Goal: Transaction & Acquisition: Purchase product/service

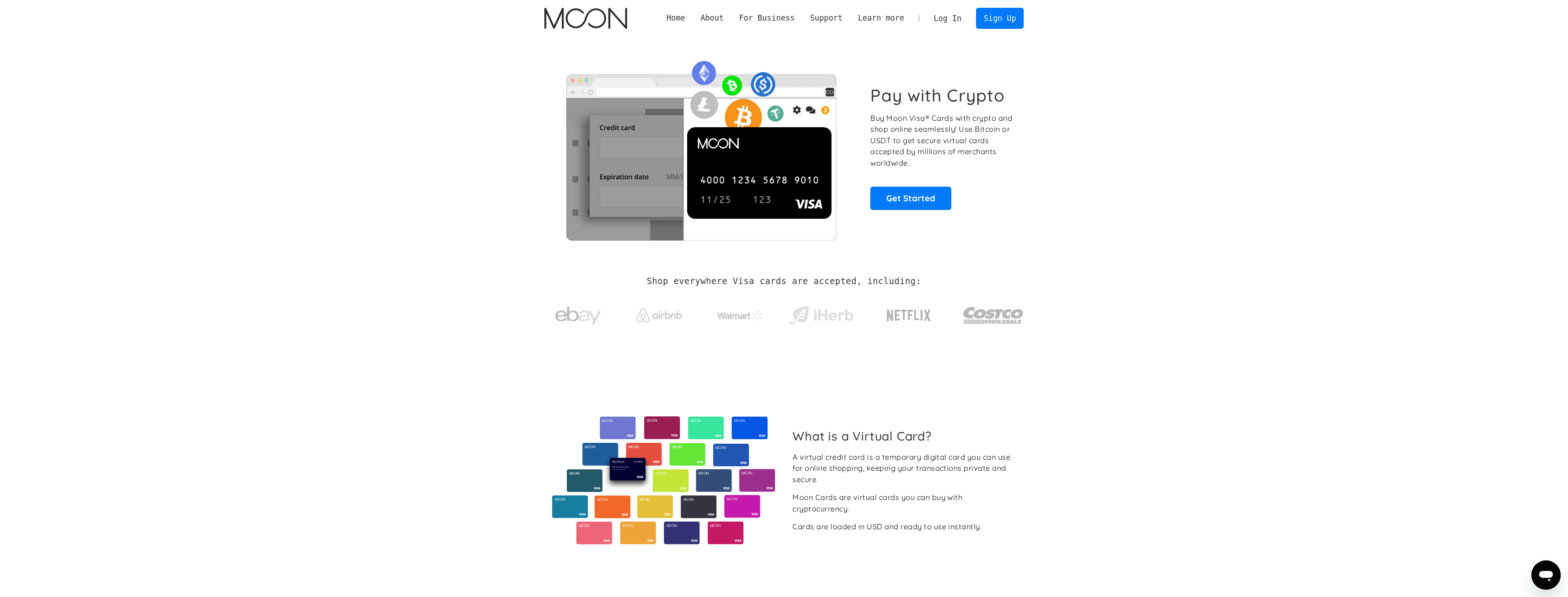
click at [937, 19] on link "Log In" at bounding box center [947, 18] width 43 height 20
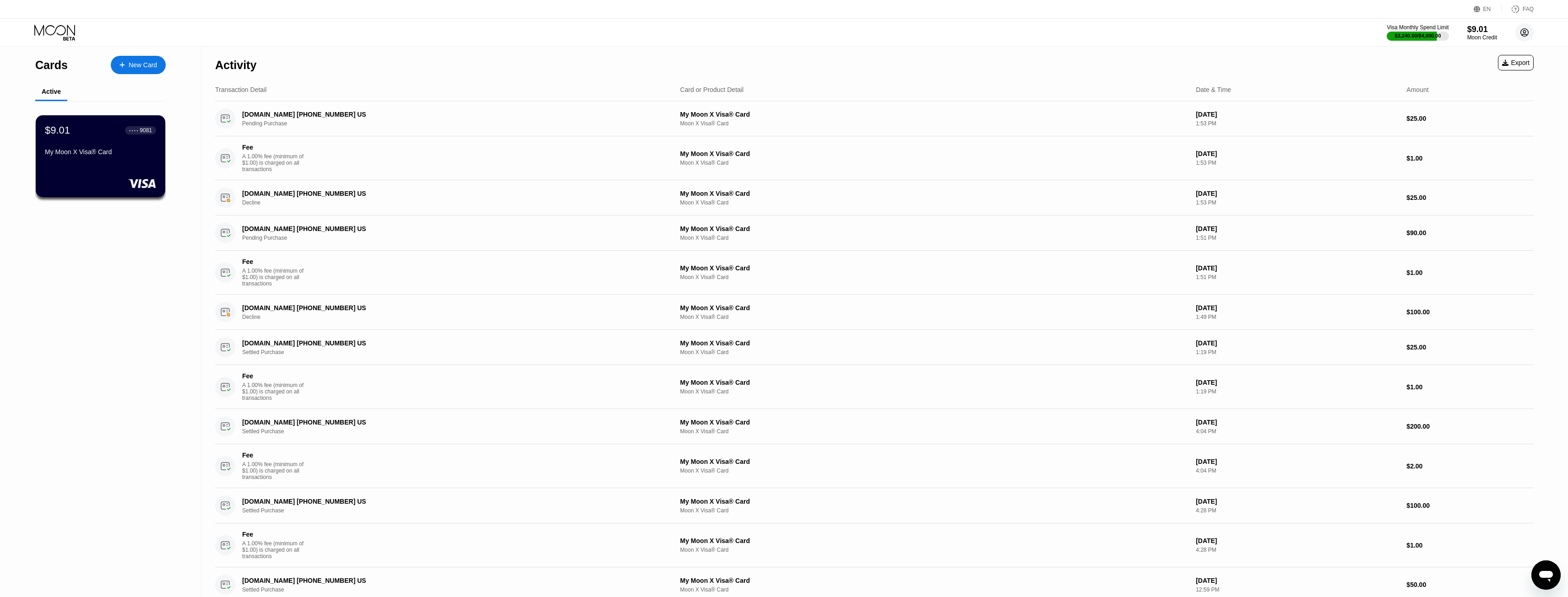
click at [1527, 36] on circle at bounding box center [1524, 32] width 18 height 18
click at [1490, 201] on div "Log out" at bounding box center [1483, 204] width 87 height 10
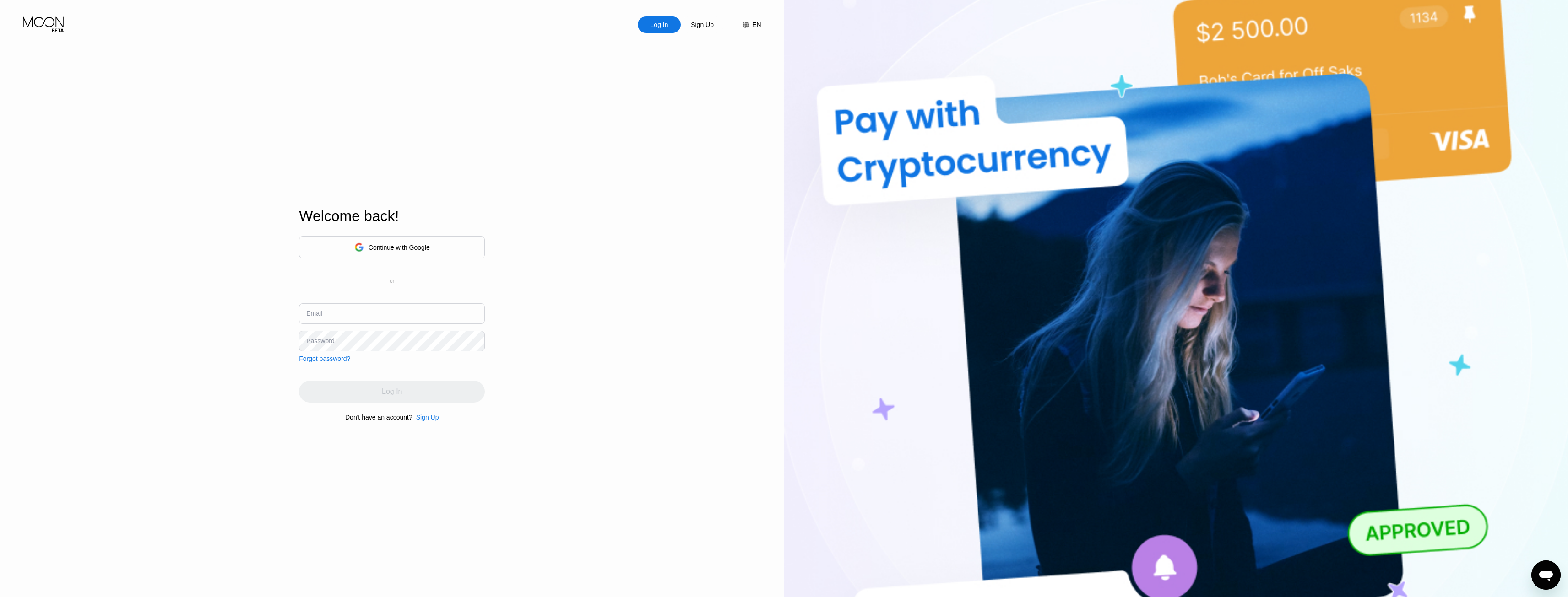
click at [350, 318] on input "text" at bounding box center [392, 313] width 186 height 21
type input "emeraldlee123456@gmail.com"
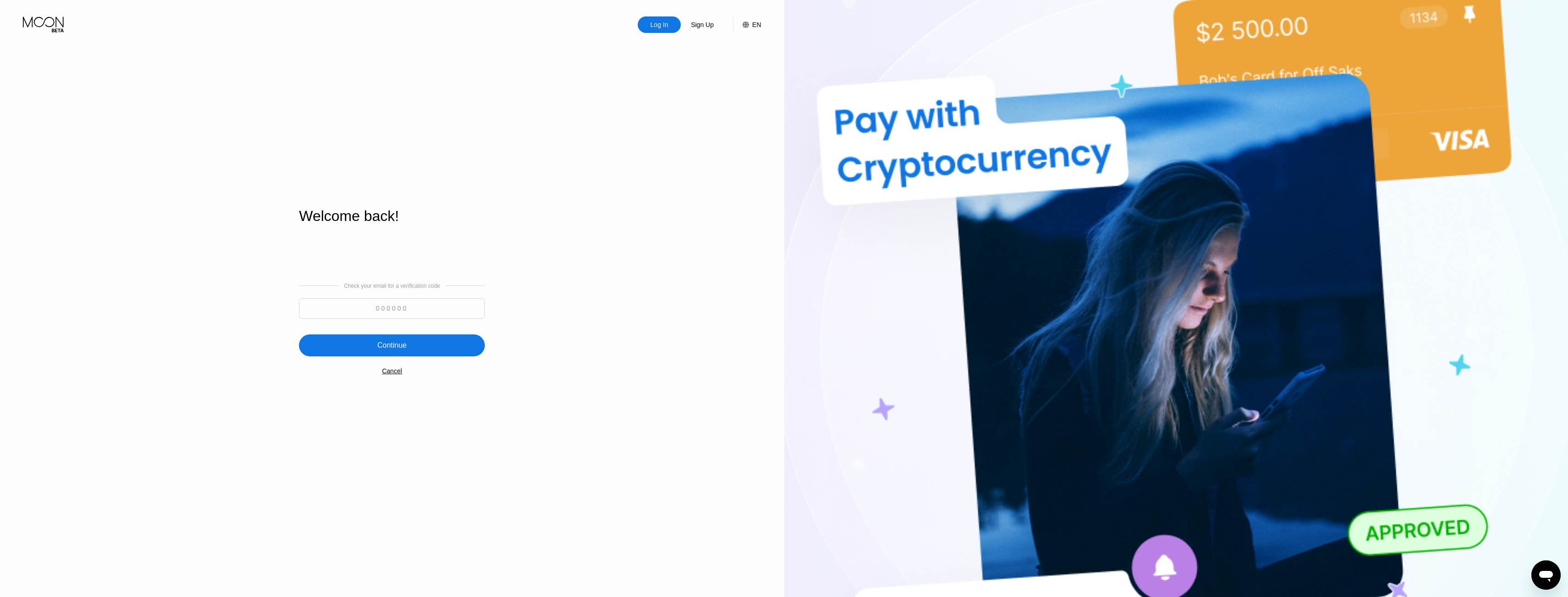
click at [451, 303] on input at bounding box center [392, 308] width 186 height 21
type input "531378"
click at [428, 348] on div "Continue" at bounding box center [392, 346] width 186 height 22
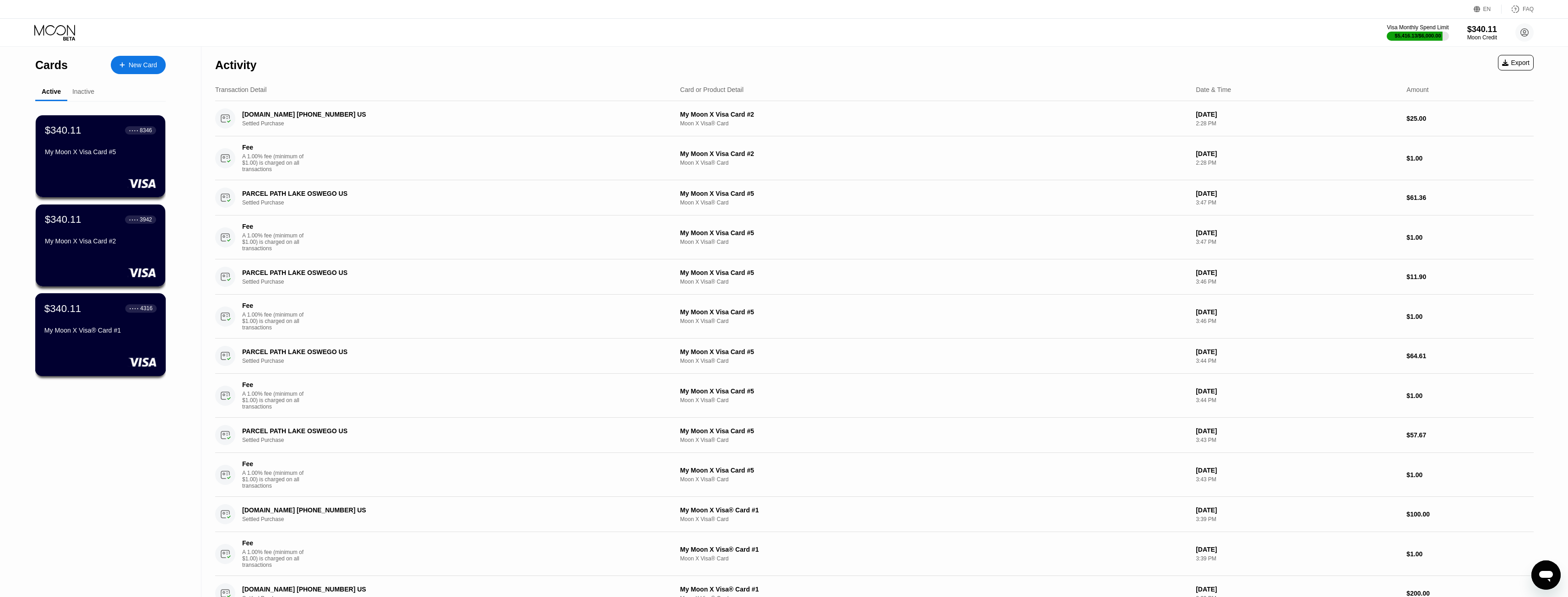
click at [147, 334] on div "My Moon X Visa® Card #1" at bounding box center [100, 330] width 112 height 7
click at [135, 263] on div "$340.11 ● ● ● ● 3942 My Moon X Visa Card #2" at bounding box center [101, 245] width 131 height 83
click at [64, 146] on div "$340.11 ● ● ● ● 8346 My Moon X Visa Card #5" at bounding box center [100, 141] width 112 height 35
click at [90, 325] on div "$340.11 ● ● ● ● 4316 My Moon X Visa® Card #1" at bounding box center [100, 320] width 112 height 35
click at [125, 249] on div "My Moon X Visa Card #2" at bounding box center [100, 243] width 112 height 11
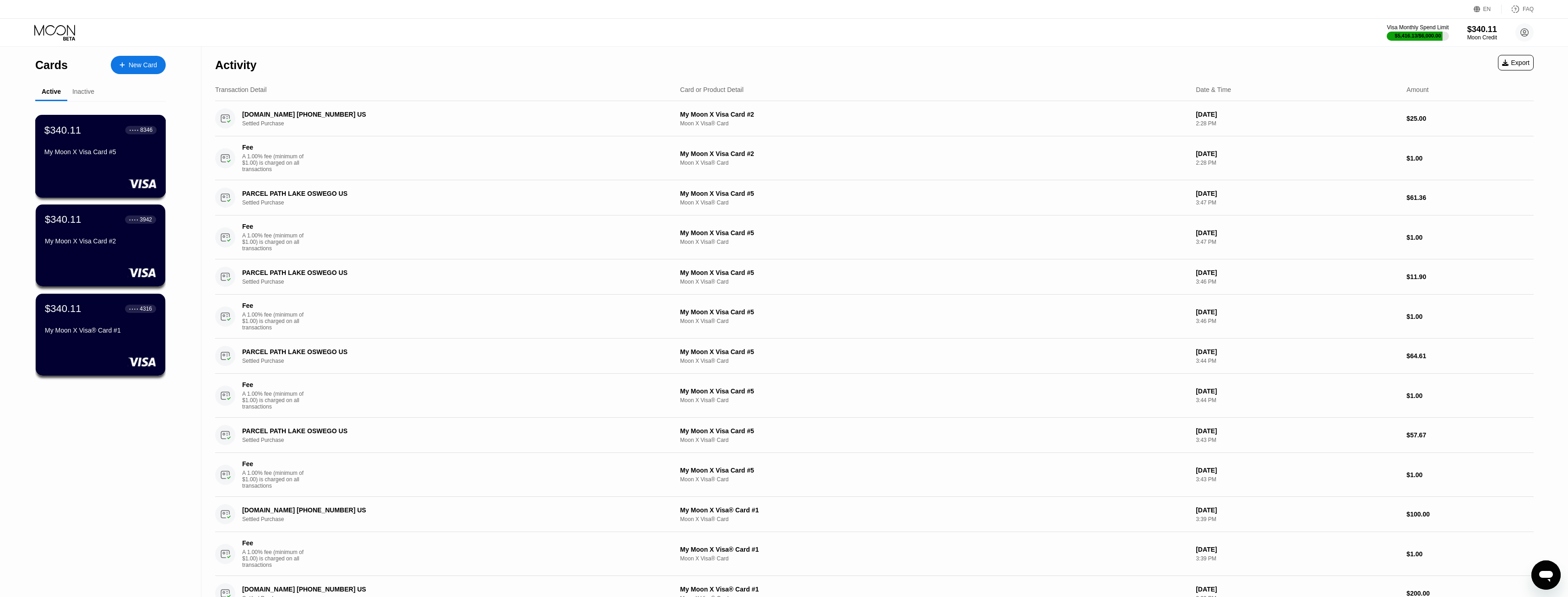
click at [84, 181] on div at bounding box center [100, 183] width 112 height 9
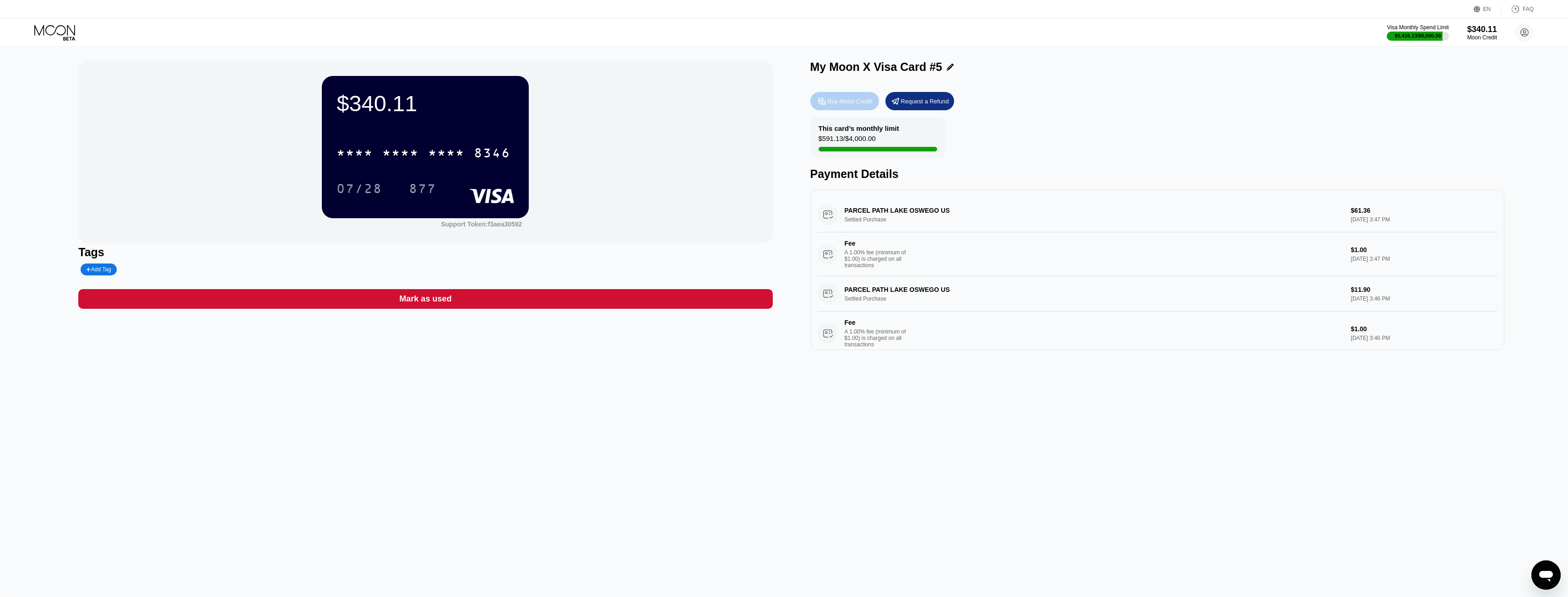
click at [859, 110] on div "Buy Moon Credit" at bounding box center [844, 101] width 68 height 18
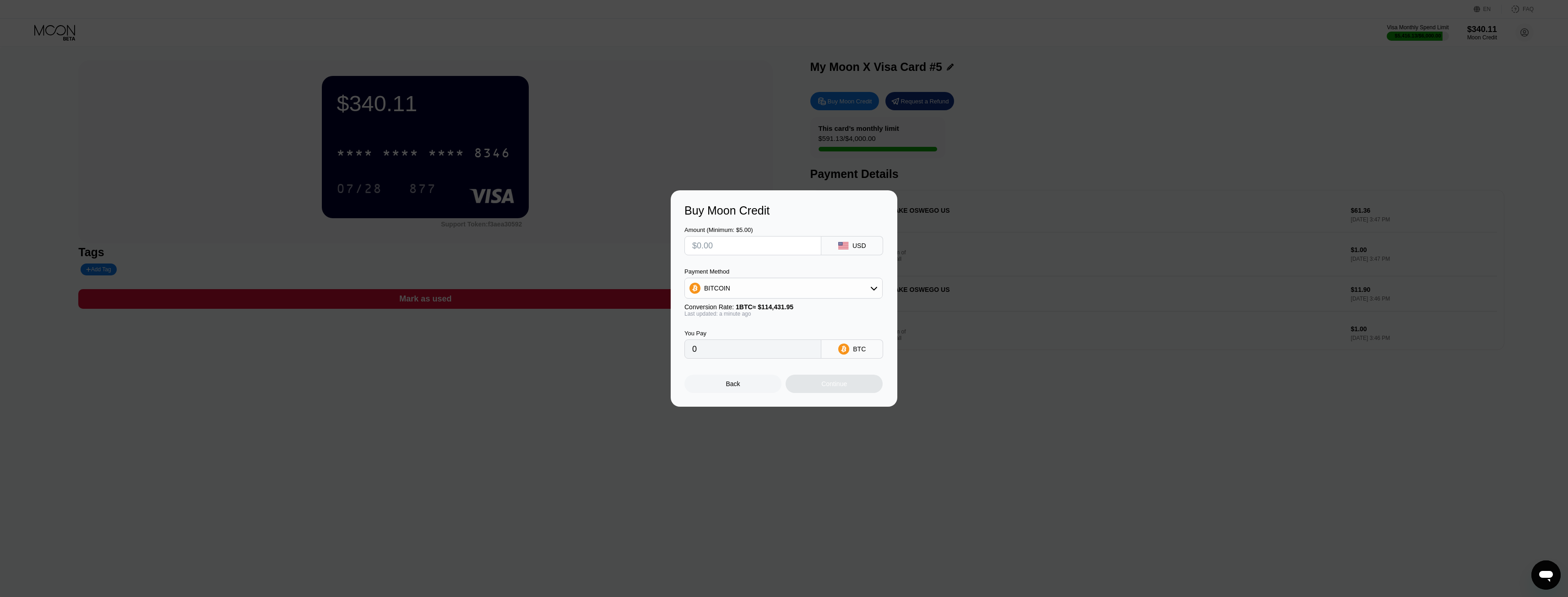
click at [739, 240] on input "text" at bounding box center [753, 246] width 121 height 18
type input "$670"
type input "0.00585501"
type input "$670"
click at [860, 391] on div "Continue" at bounding box center [834, 383] width 97 height 18
